Goal: Communication & Community: Participate in discussion

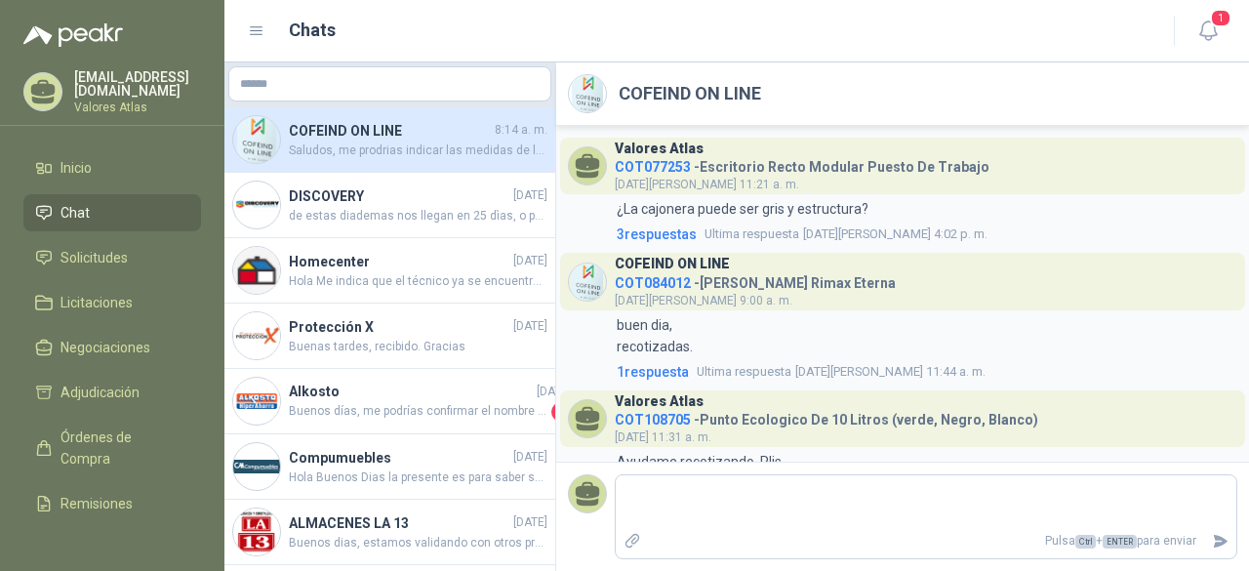
scroll to position [601, 0]
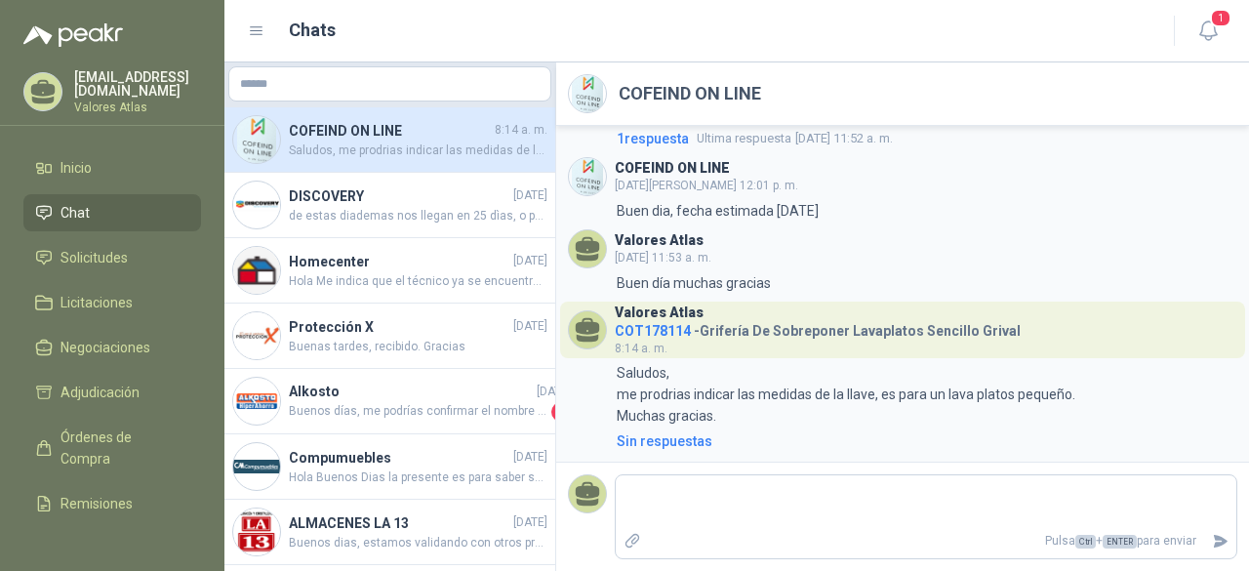
click at [550, 558] on aside "COFEIND ON LINE 8:14 a. m. Saludos, me prodrias indicar las medidas de la llave…" at bounding box center [391, 316] width 332 height 509
click at [433, 136] on h4 "COFEIND ON LINE" at bounding box center [390, 130] width 202 height 21
click at [1200, 34] on icon "button" at bounding box center [1208, 30] width 17 height 19
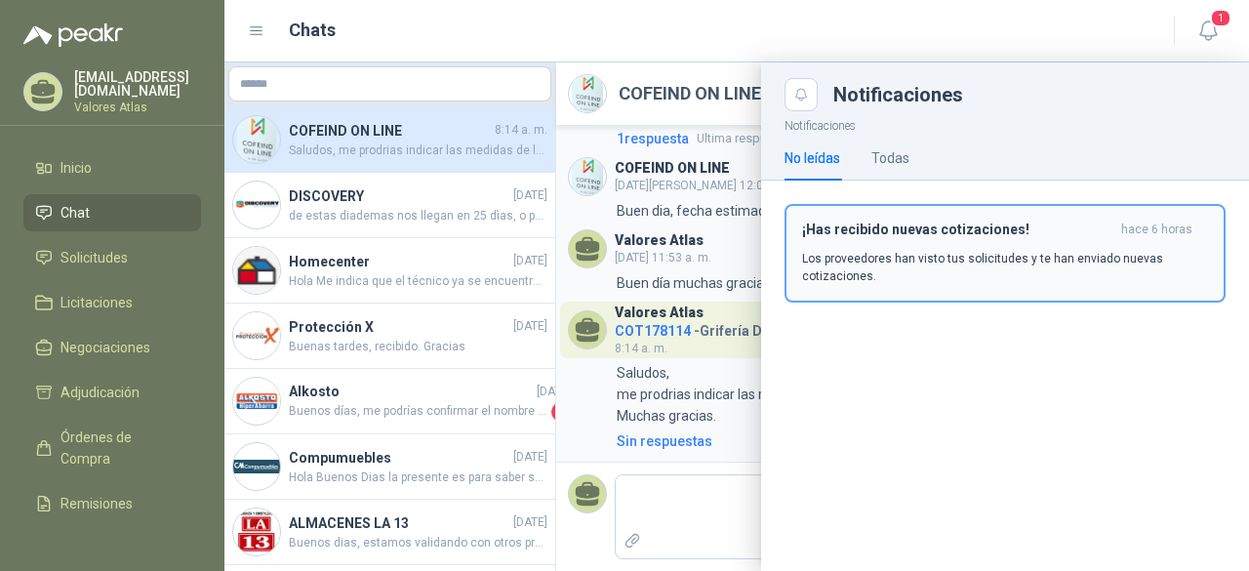
click at [954, 242] on div "¡Has recibido nuevas cotizaciones! hace 6 horas Los proveedores han visto tus s…" at bounding box center [1005, 253] width 406 height 63
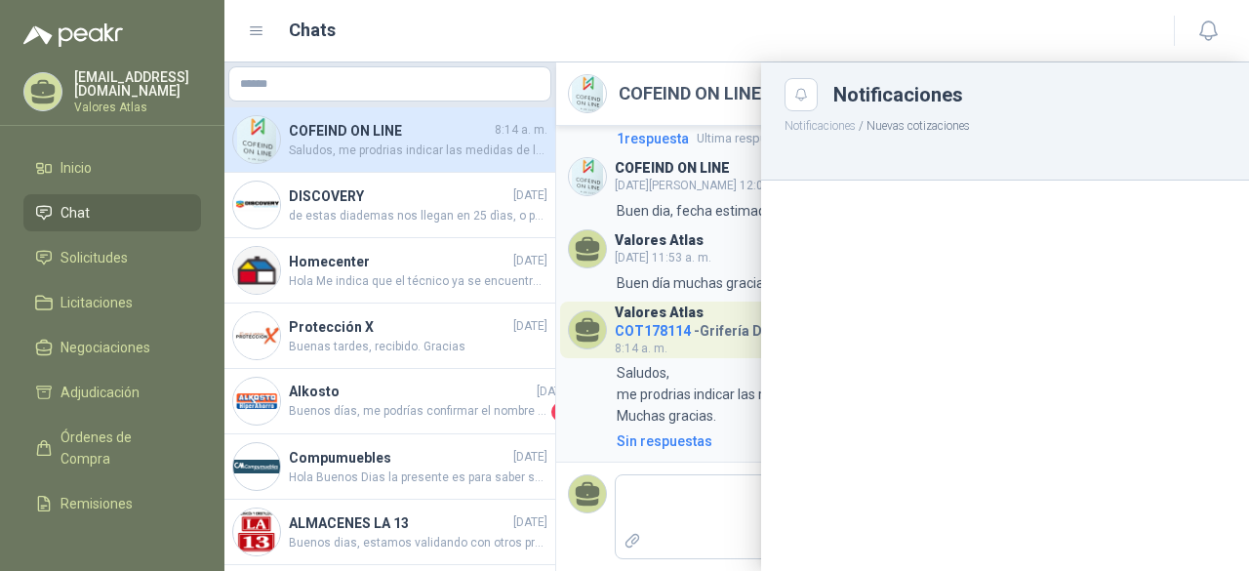
click at [1019, 101] on div "Notificaciones" at bounding box center [1030, 95] width 392 height 20
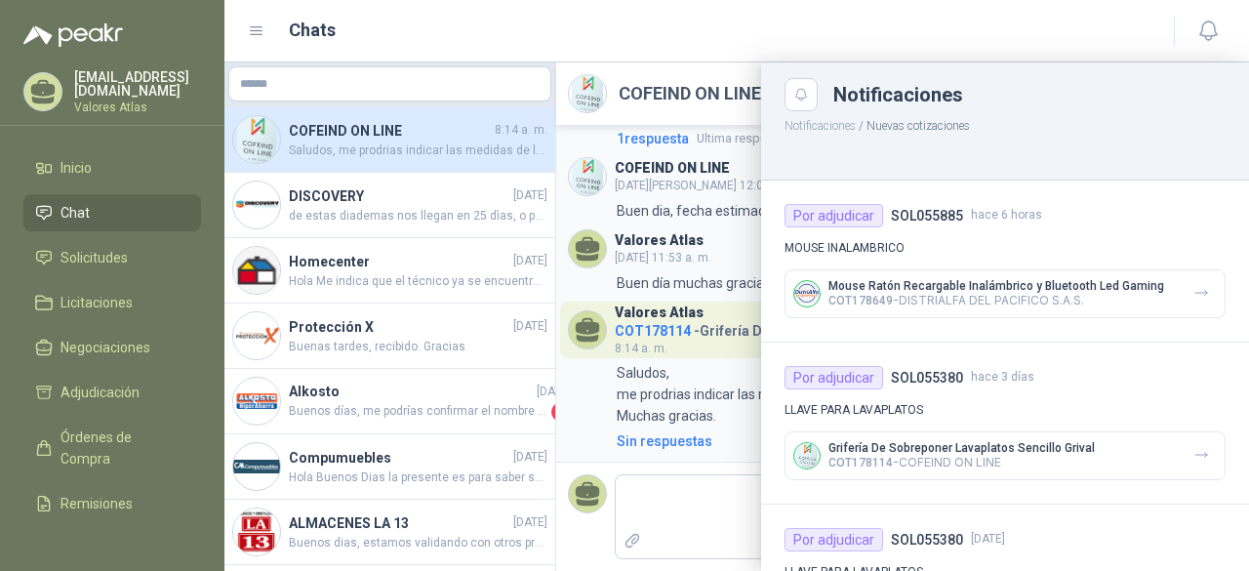
click at [413, 169] on div at bounding box center [737, 316] width 1025 height 509
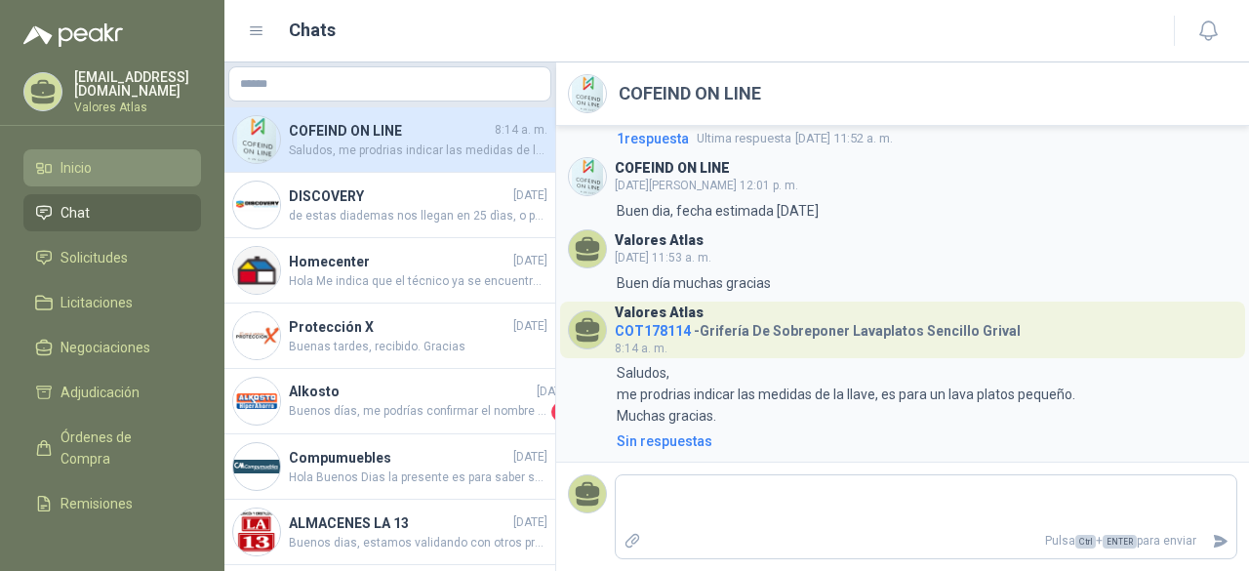
click at [62, 170] on span "Inicio" at bounding box center [76, 167] width 31 height 21
